Goal: Obtain resource: Download file/media

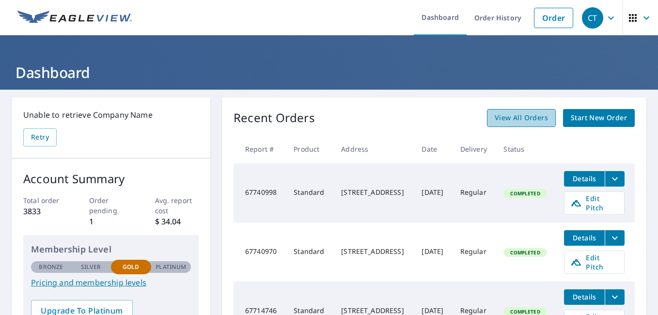
click at [531, 120] on span "View All Orders" at bounding box center [521, 118] width 53 height 12
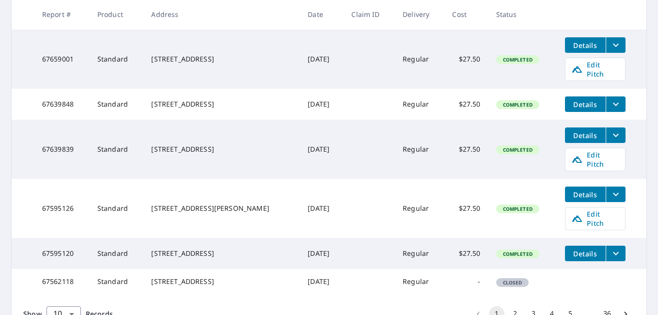
scroll to position [424, 0]
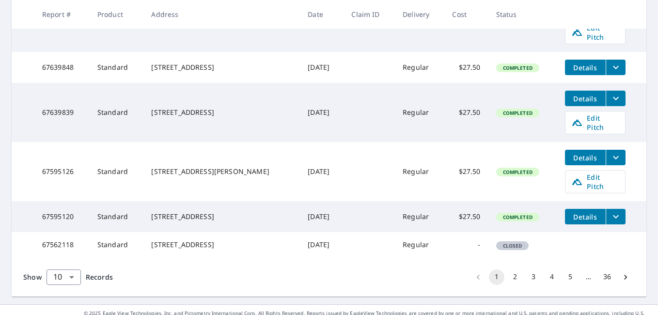
click at [93, 272] on span "Records" at bounding box center [99, 276] width 27 height 9
click at [65, 268] on body "CT CT Dashboard Order History Order CT Dashboard / Order History Order History …" at bounding box center [329, 157] width 658 height 315
click at [62, 282] on li "50" at bounding box center [63, 276] width 34 height 17
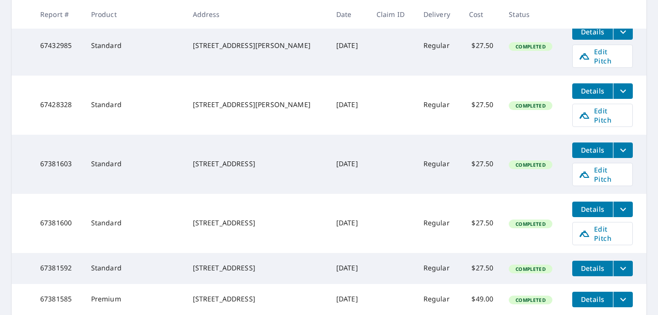
scroll to position [775, 0]
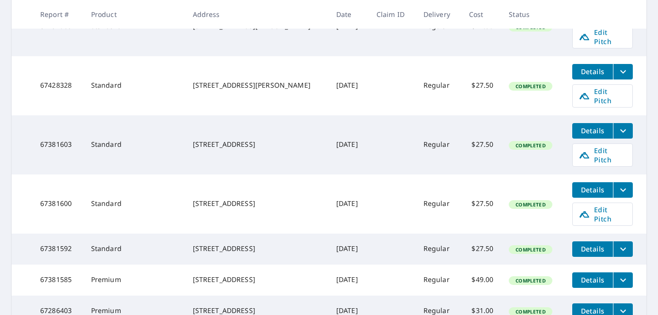
click at [620, 247] on icon "filesDropdownBtn-67381592" at bounding box center [623, 248] width 6 height 3
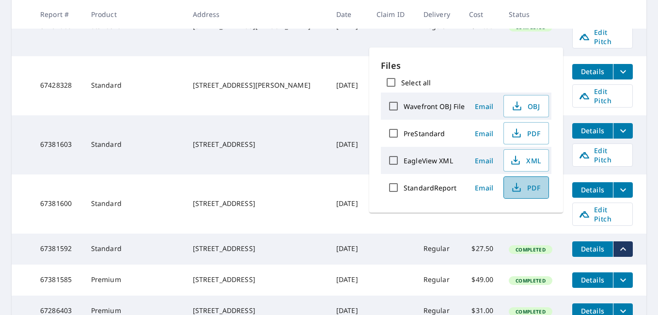
click at [531, 191] on span "PDF" at bounding box center [525, 188] width 31 height 12
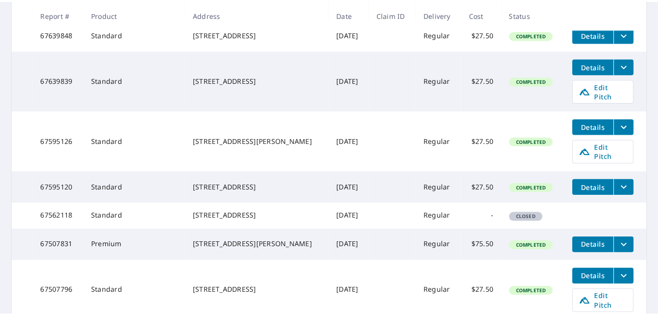
scroll to position [436, 0]
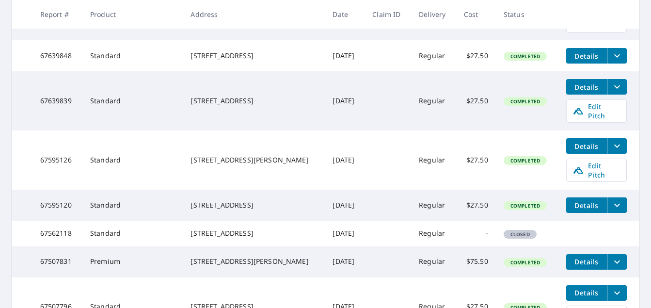
click at [615, 81] on icon "filesDropdownBtn-67639839" at bounding box center [617, 87] width 12 height 12
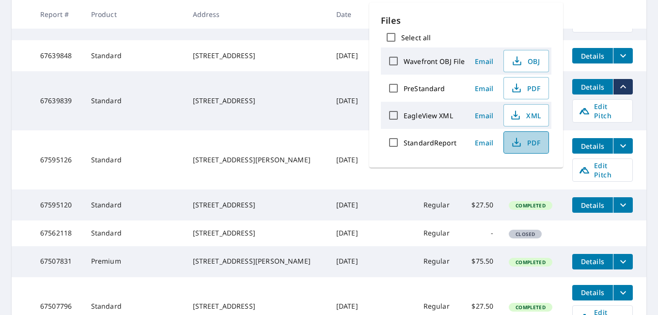
click at [531, 144] on span "PDF" at bounding box center [525, 143] width 31 height 12
click at [527, 149] on button "PDF" at bounding box center [526, 142] width 46 height 22
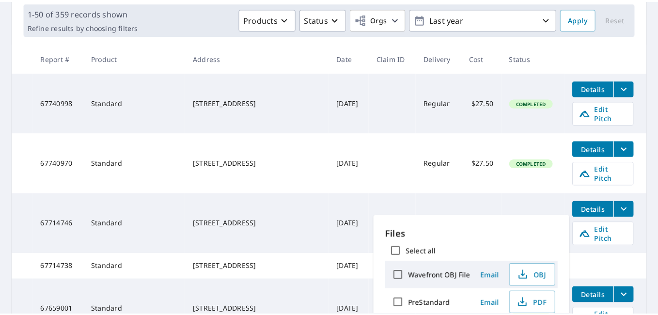
scroll to position [145, 0]
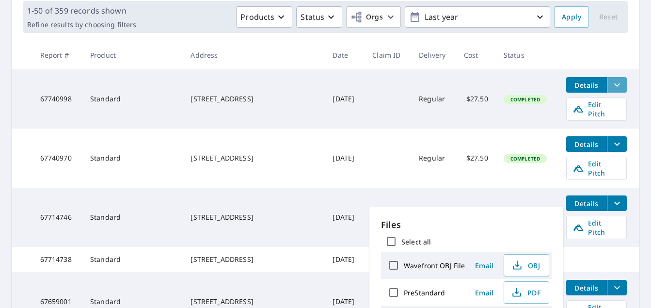
click at [614, 86] on icon "filesDropdownBtn-67740998" at bounding box center [617, 85] width 12 height 12
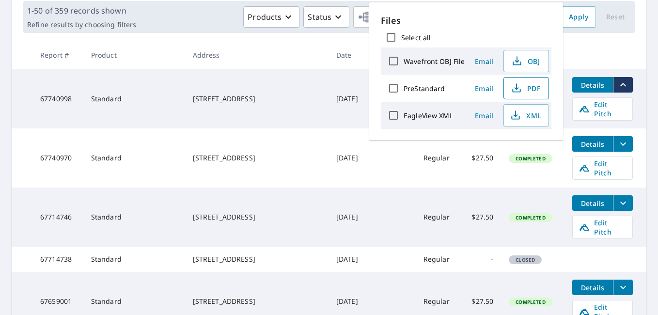
click at [524, 92] on span "PDF" at bounding box center [525, 88] width 31 height 12
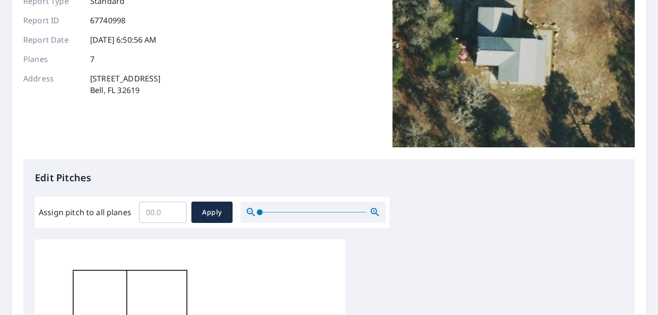
scroll to position [97, 0]
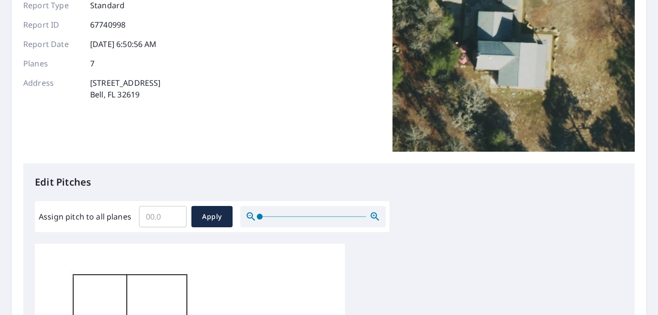
click at [157, 213] on input "Assign pitch to all planes" at bounding box center [162, 216] width 47 height 27
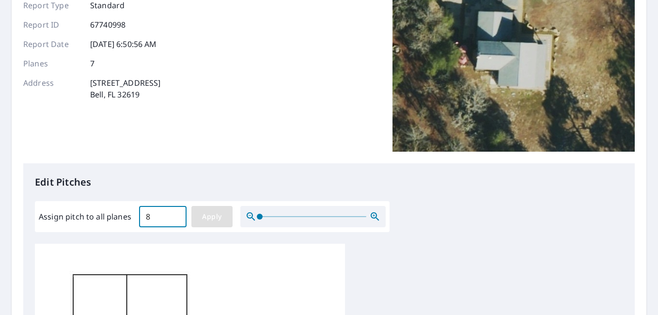
type input "8"
click at [207, 218] on span "Apply" at bounding box center [212, 217] width 26 height 12
type input "8"
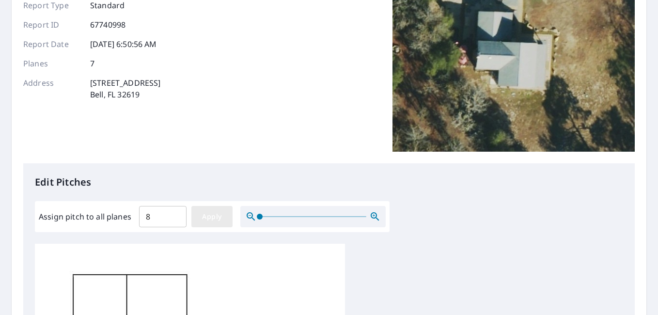
type input "8"
